Goal: Check status: Check status

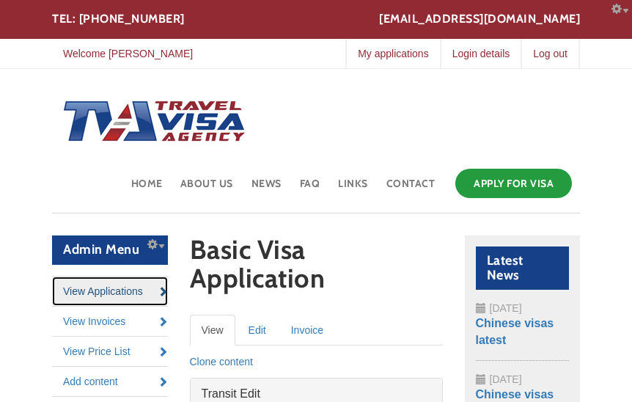
click at [128, 288] on link "View Applications" at bounding box center [110, 290] width 116 height 29
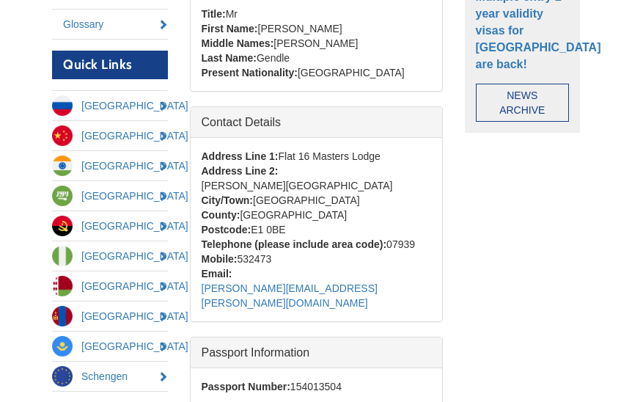
scroll to position [614, 0]
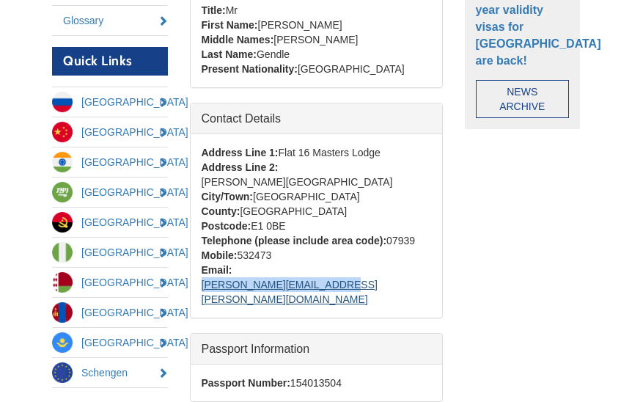
drag, startPoint x: 384, startPoint y: 252, endPoint x: 235, endPoint y: 251, distance: 149.6
click at [235, 263] on div "Email: [PERSON_NAME][EMAIL_ADDRESS][PERSON_NAME][DOMAIN_NAME]" at bounding box center [317, 285] width 230 height 44
copy link "[PERSON_NAME][EMAIL_ADDRESS][PERSON_NAME][DOMAIN_NAME]"
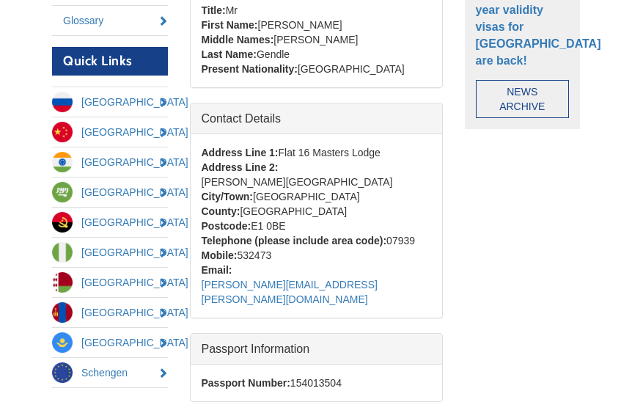
click at [619, 230] on body "Skip to main content Configure Configure block [EMAIL_ADDRESS][DOMAIN_NAME] TEL…" at bounding box center [316, 225] width 632 height 1678
